Goal: Task Accomplishment & Management: Manage account settings

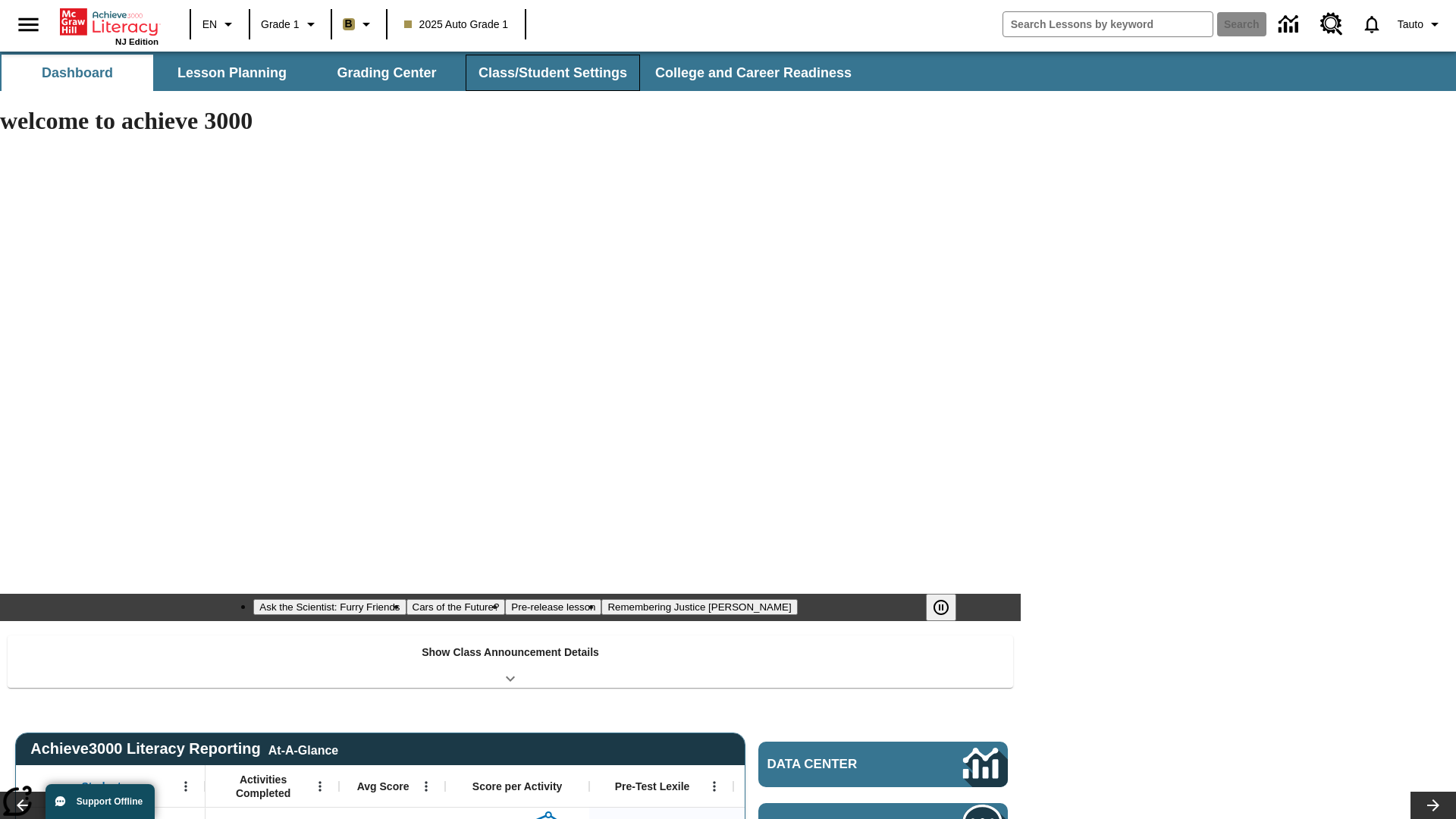
click at [550, 73] on button "Class/Student Settings" at bounding box center [552, 72] width 175 height 36
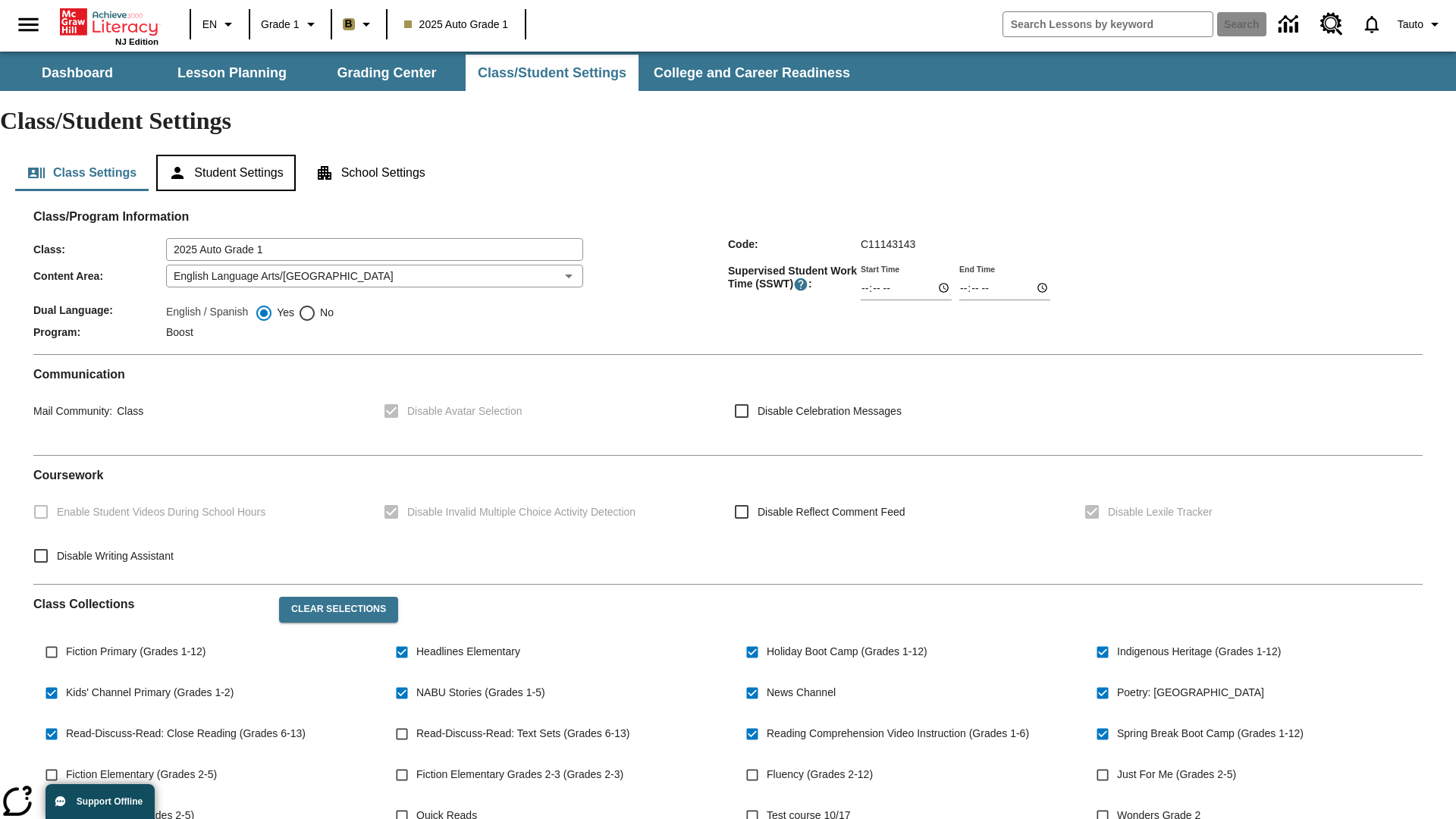
click at [228, 154] on button "Student Settings" at bounding box center [225, 172] width 138 height 36
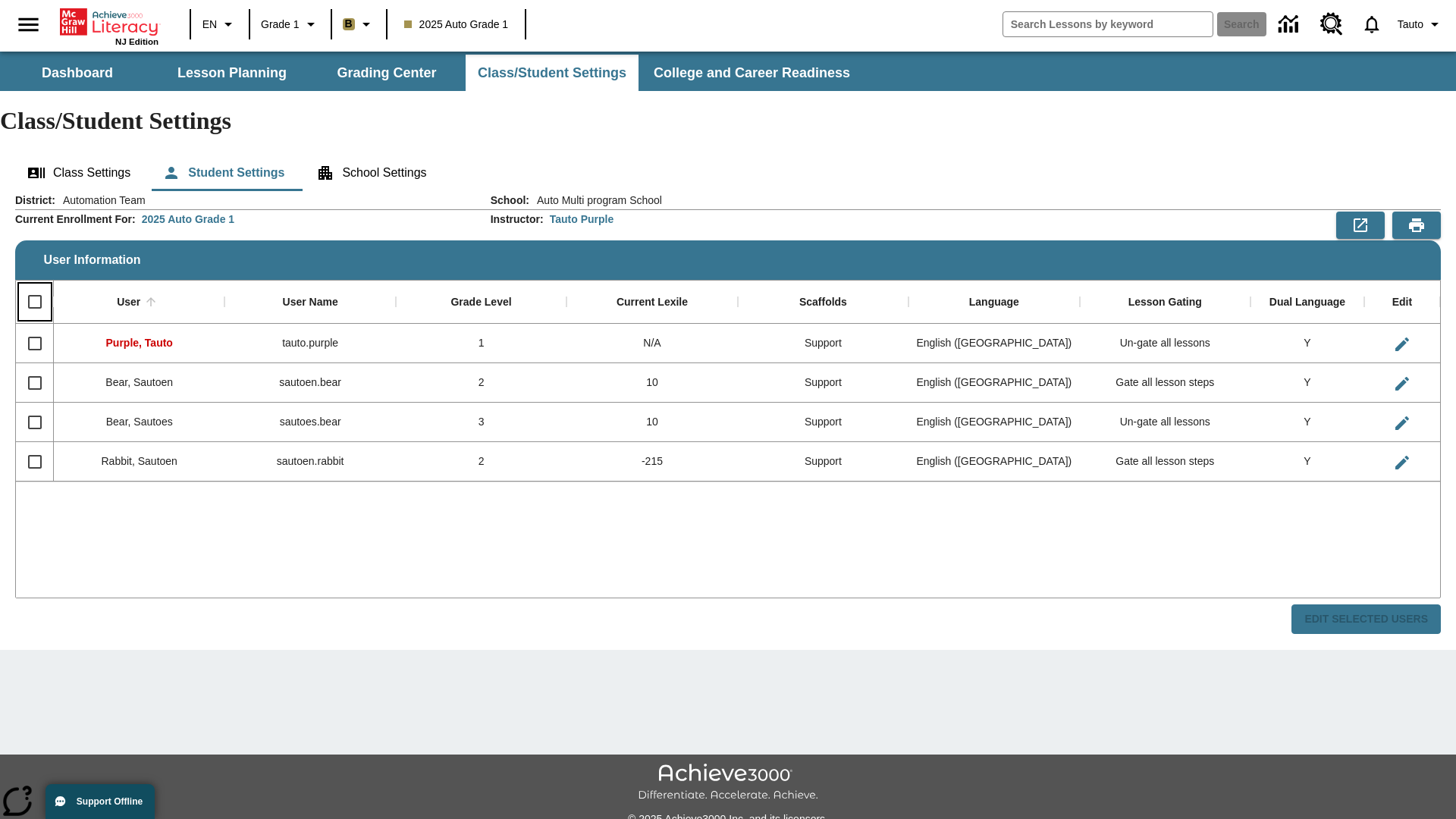
click at [35, 286] on input "Select all rows" at bounding box center [35, 302] width 32 height 32
checkbox input "true"
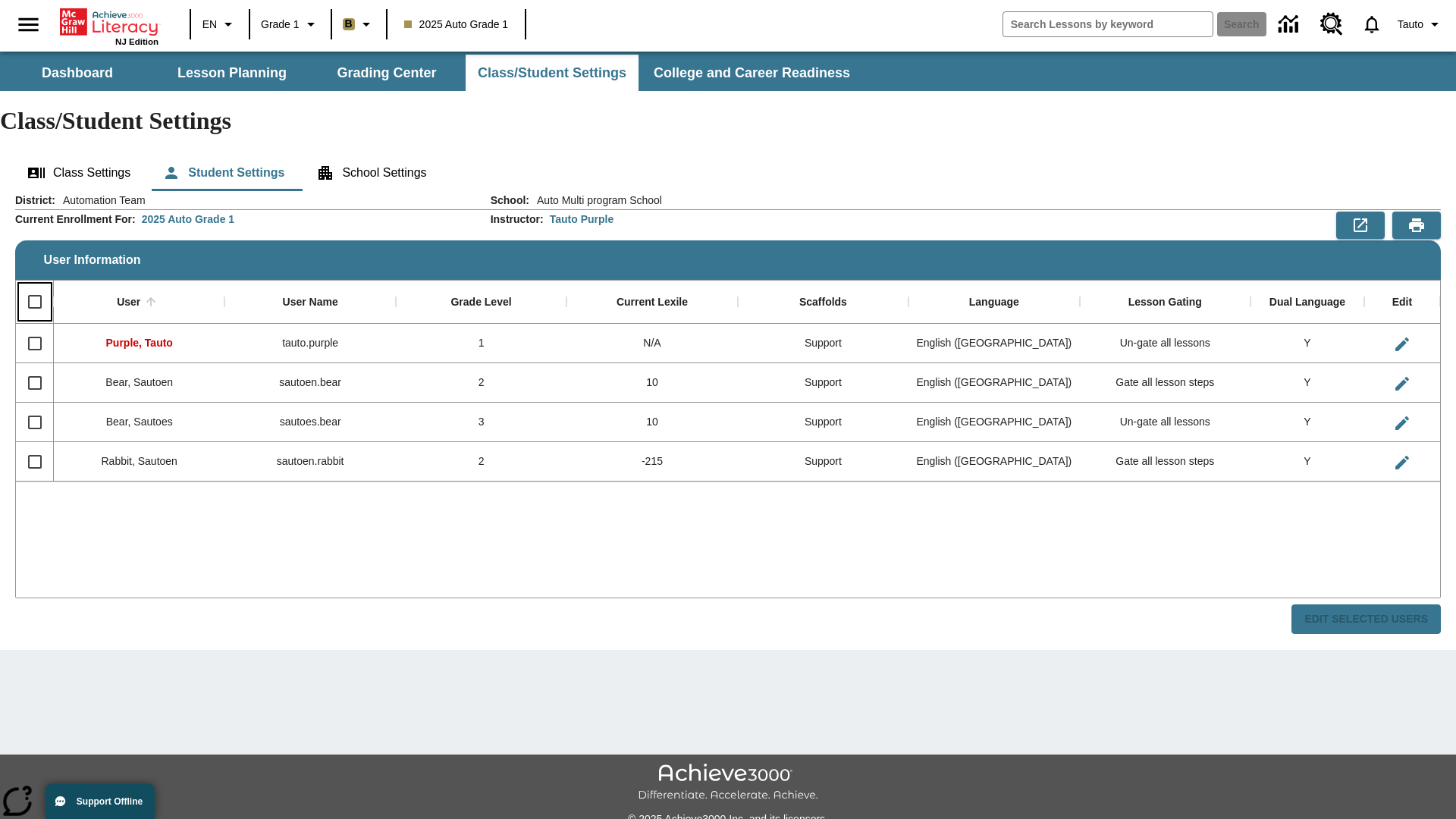
checkbox input "true"
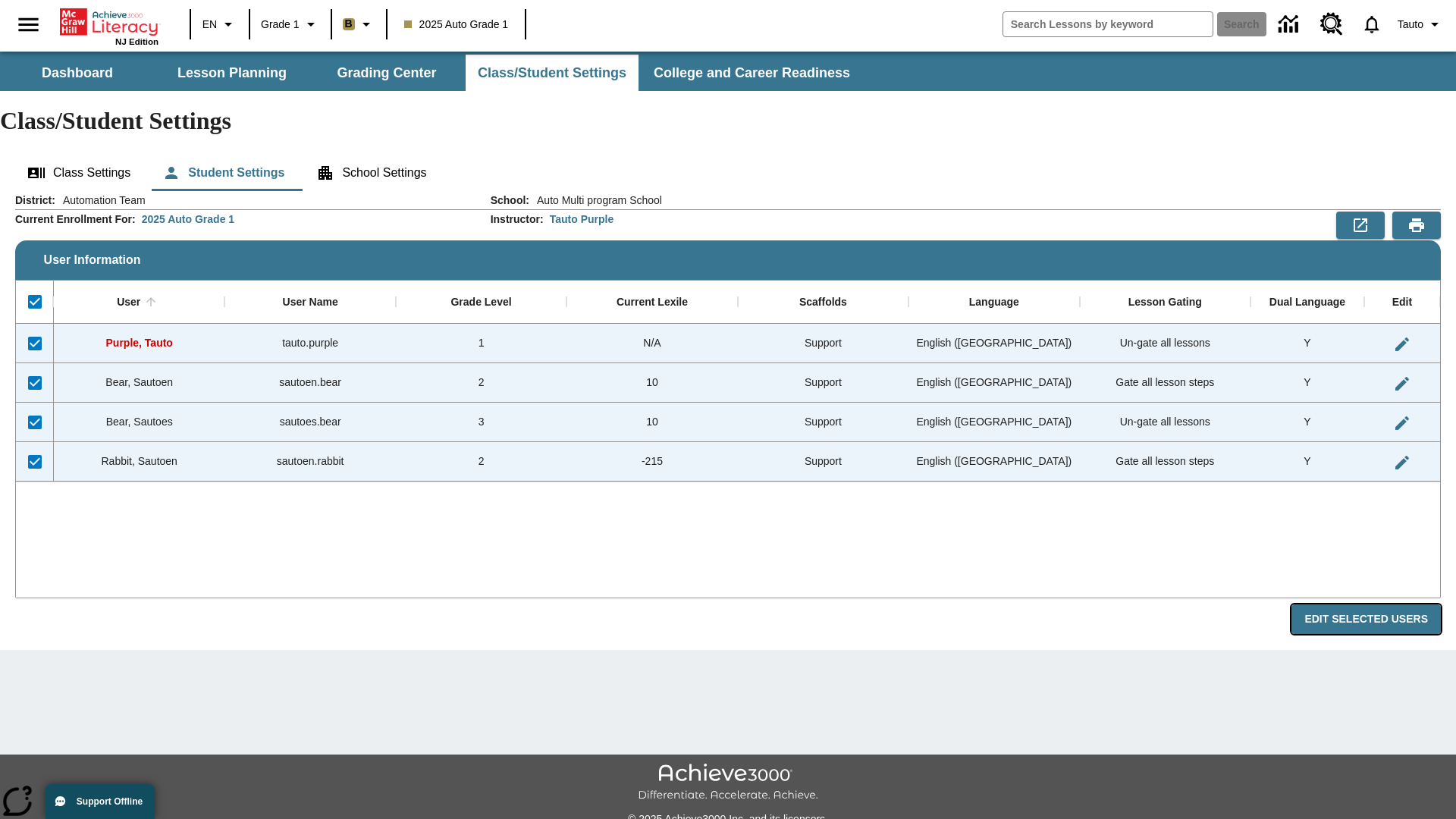
click at [1372, 605] on button "Edit Selected Users" at bounding box center [1366, 620] width 150 height 30
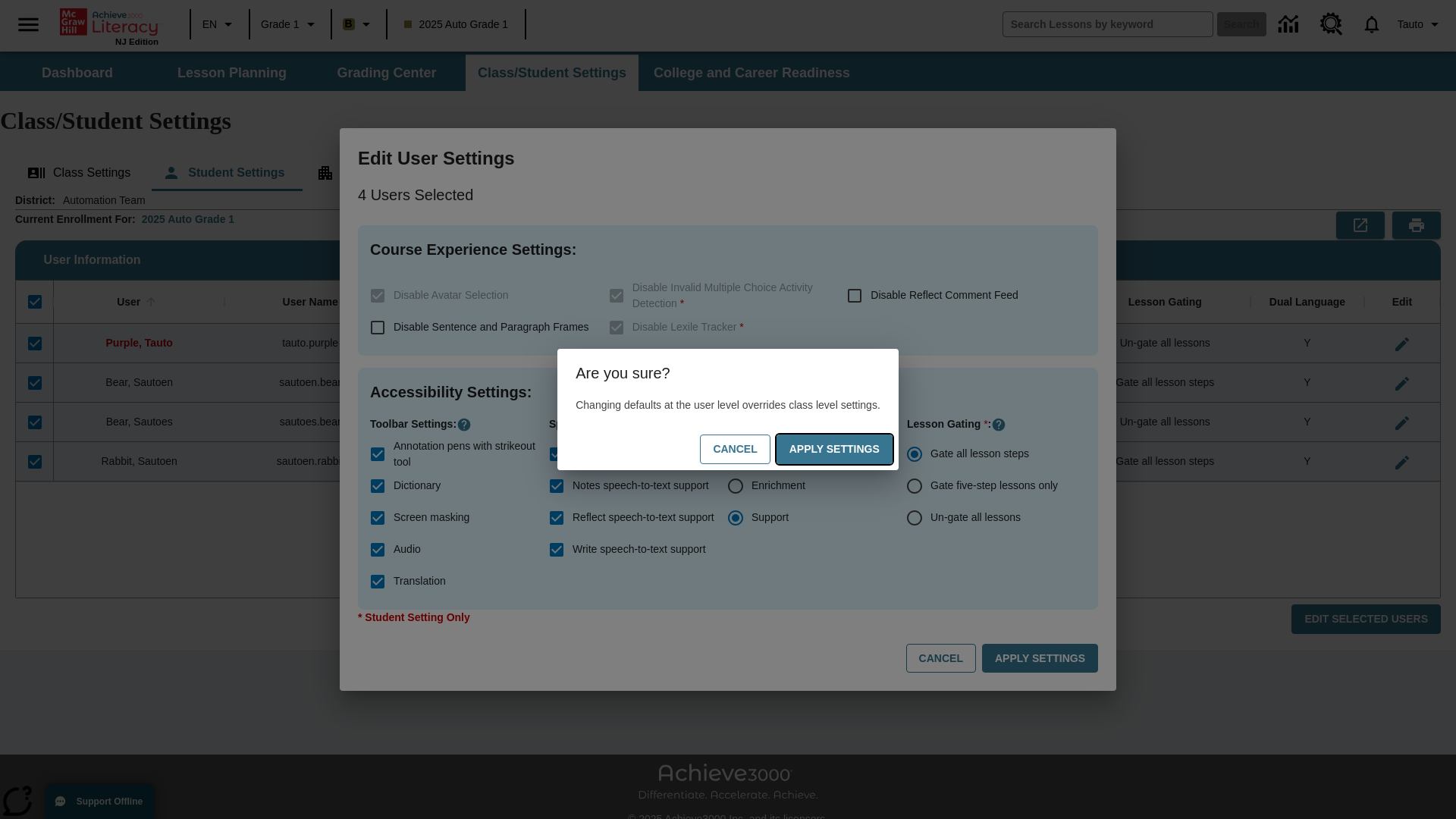
click at [849, 449] on button "Apply Settings" at bounding box center [835, 450] width 116 height 30
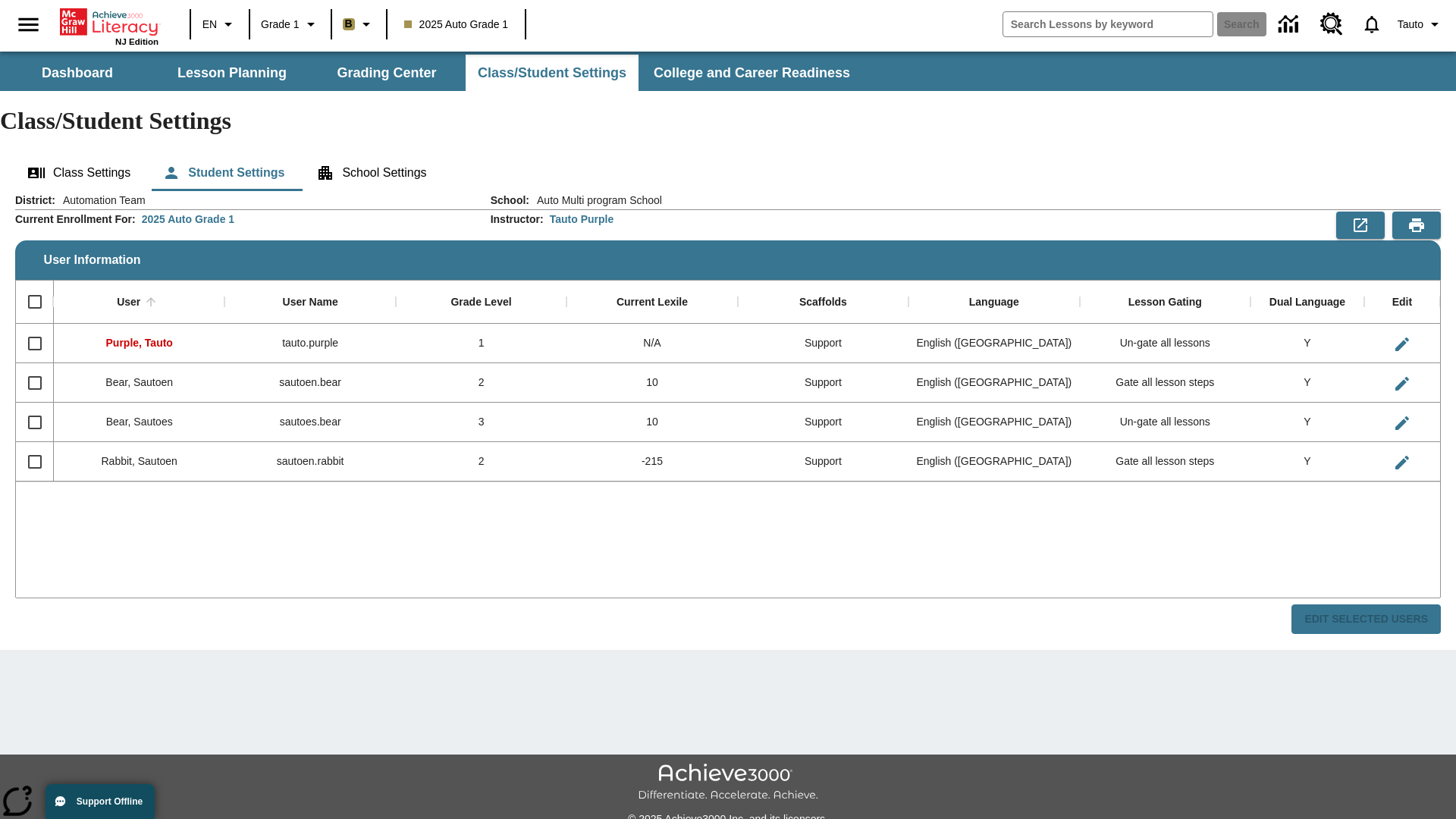
checkbox input "false"
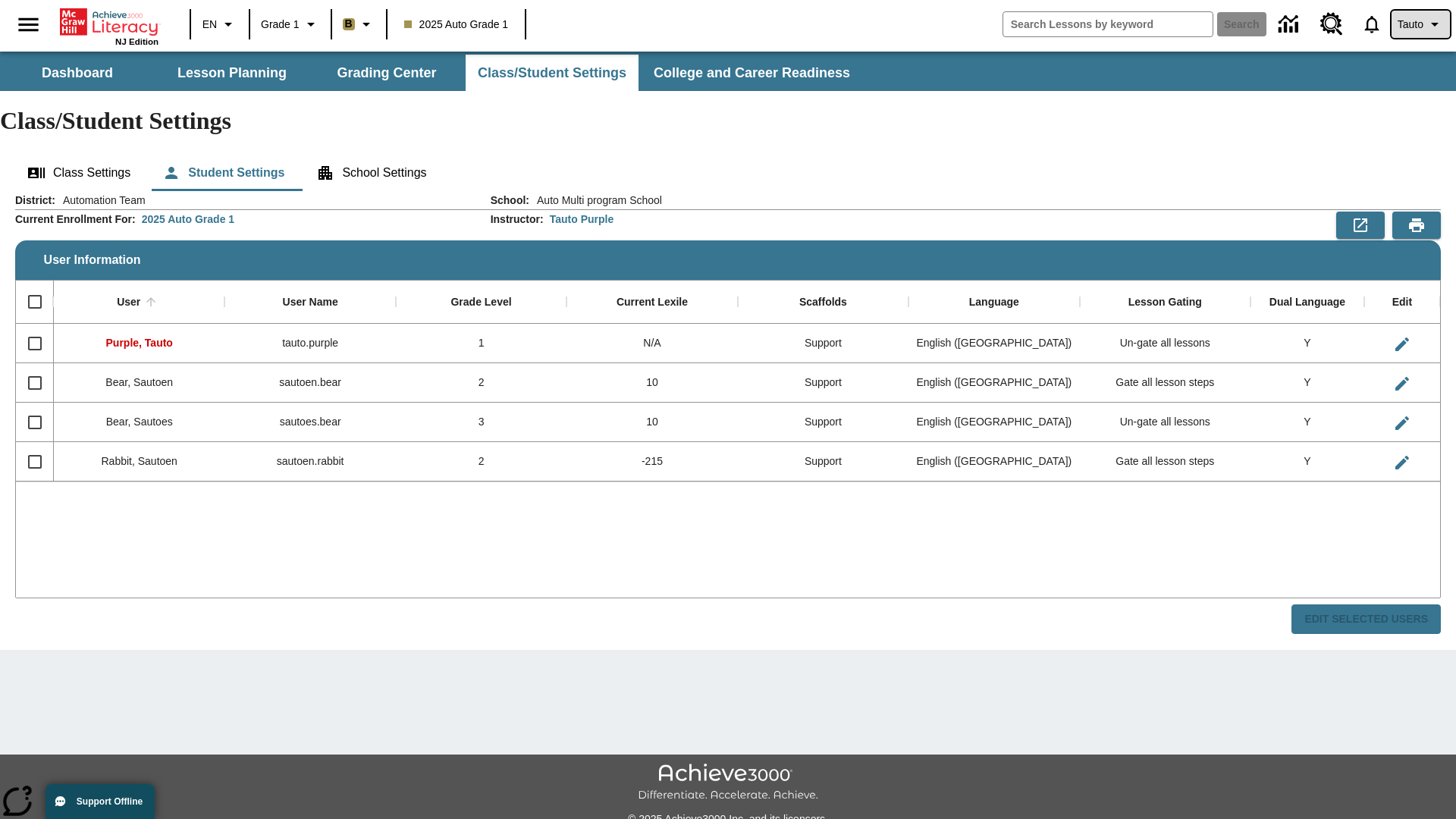
click at [1419, 24] on span "Tauto" at bounding box center [1410, 24] width 26 height 16
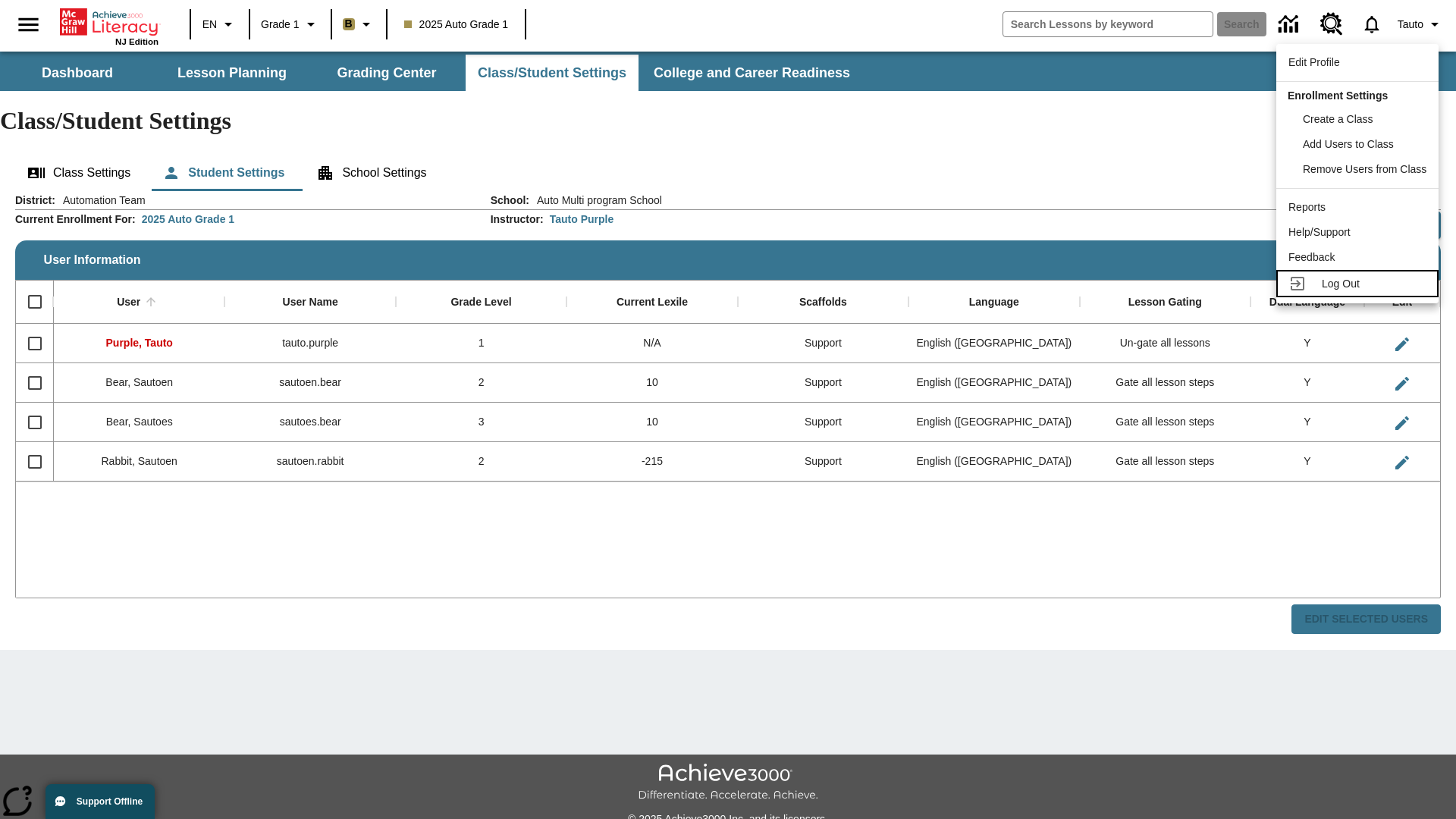
click at [1360, 283] on span "Log Out" at bounding box center [1340, 283] width 38 height 12
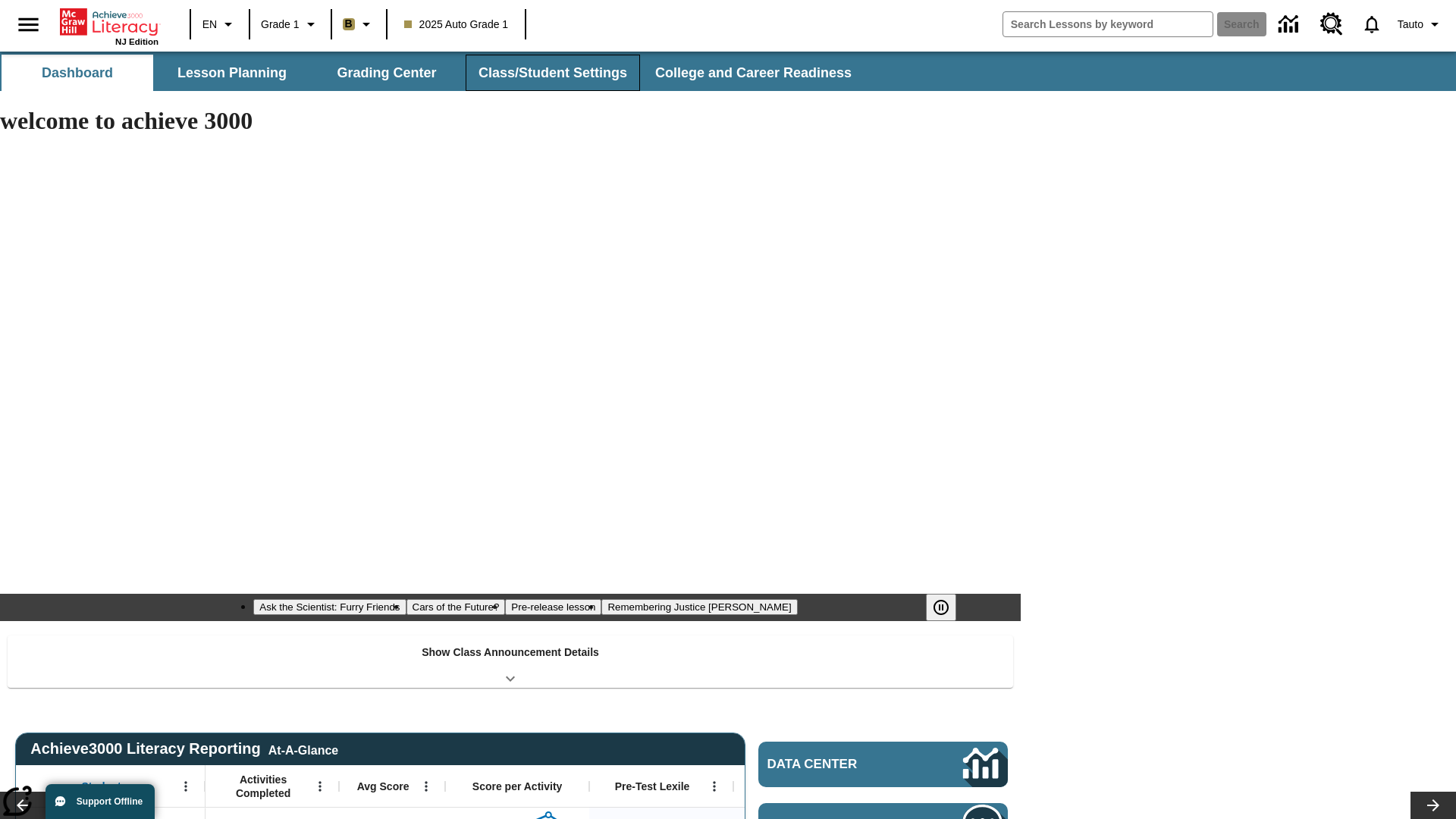
click at [550, 73] on button "Class/Student Settings" at bounding box center [552, 72] width 175 height 36
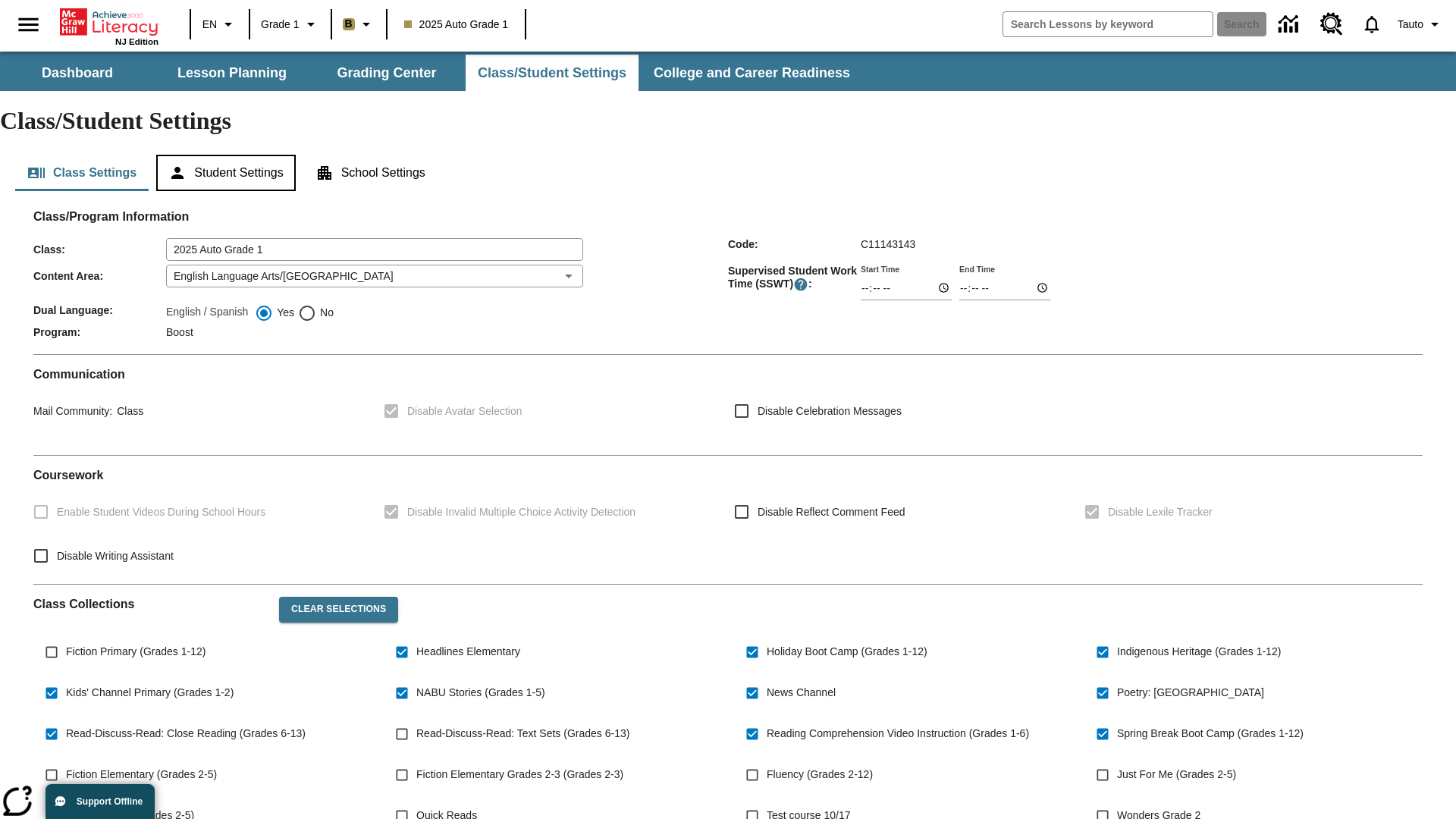
click at [228, 154] on button "Student Settings" at bounding box center [225, 172] width 138 height 36
